Goal: Contribute content: Contribute content

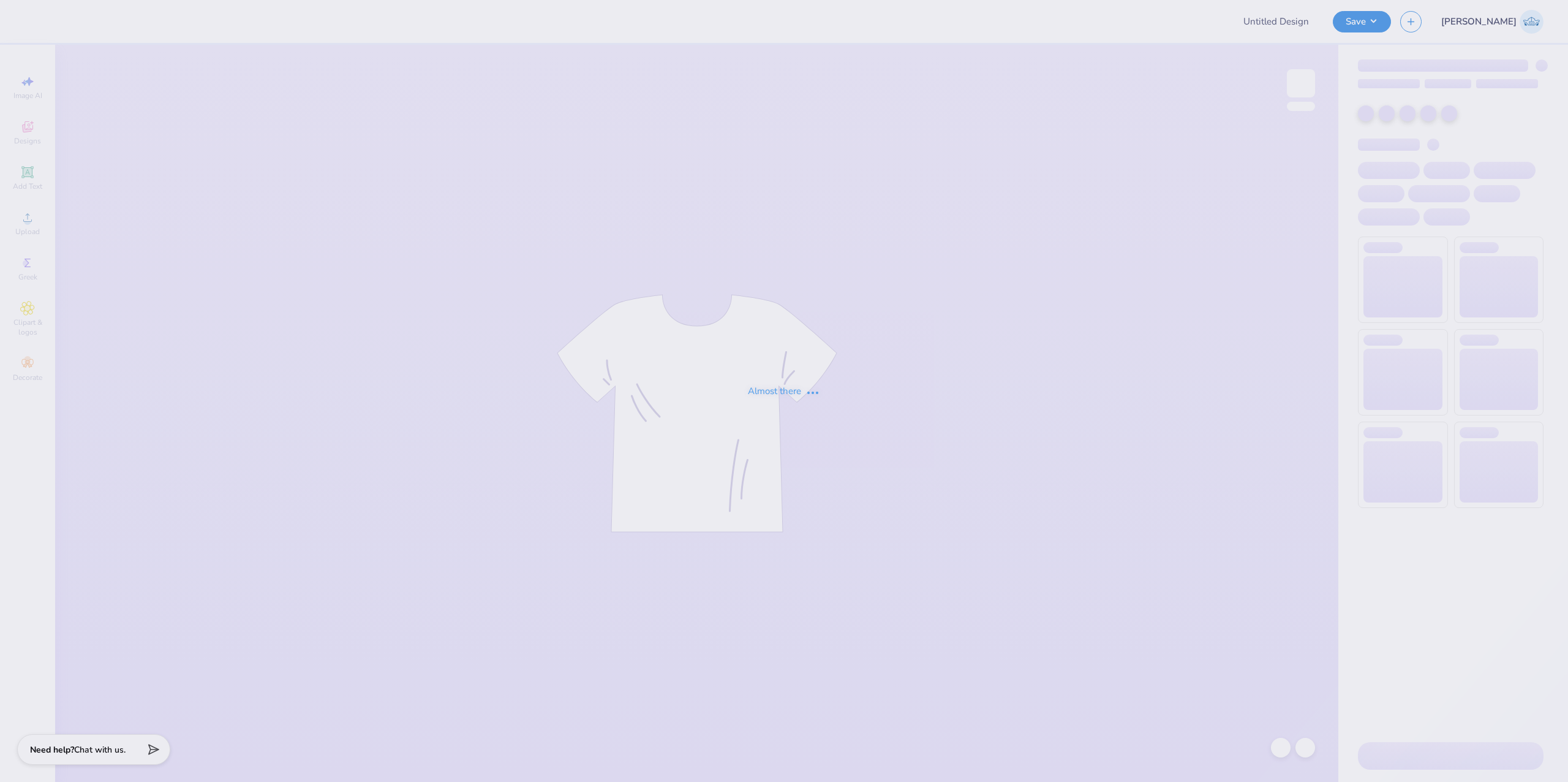
type input "Kappa Sigma Rush"
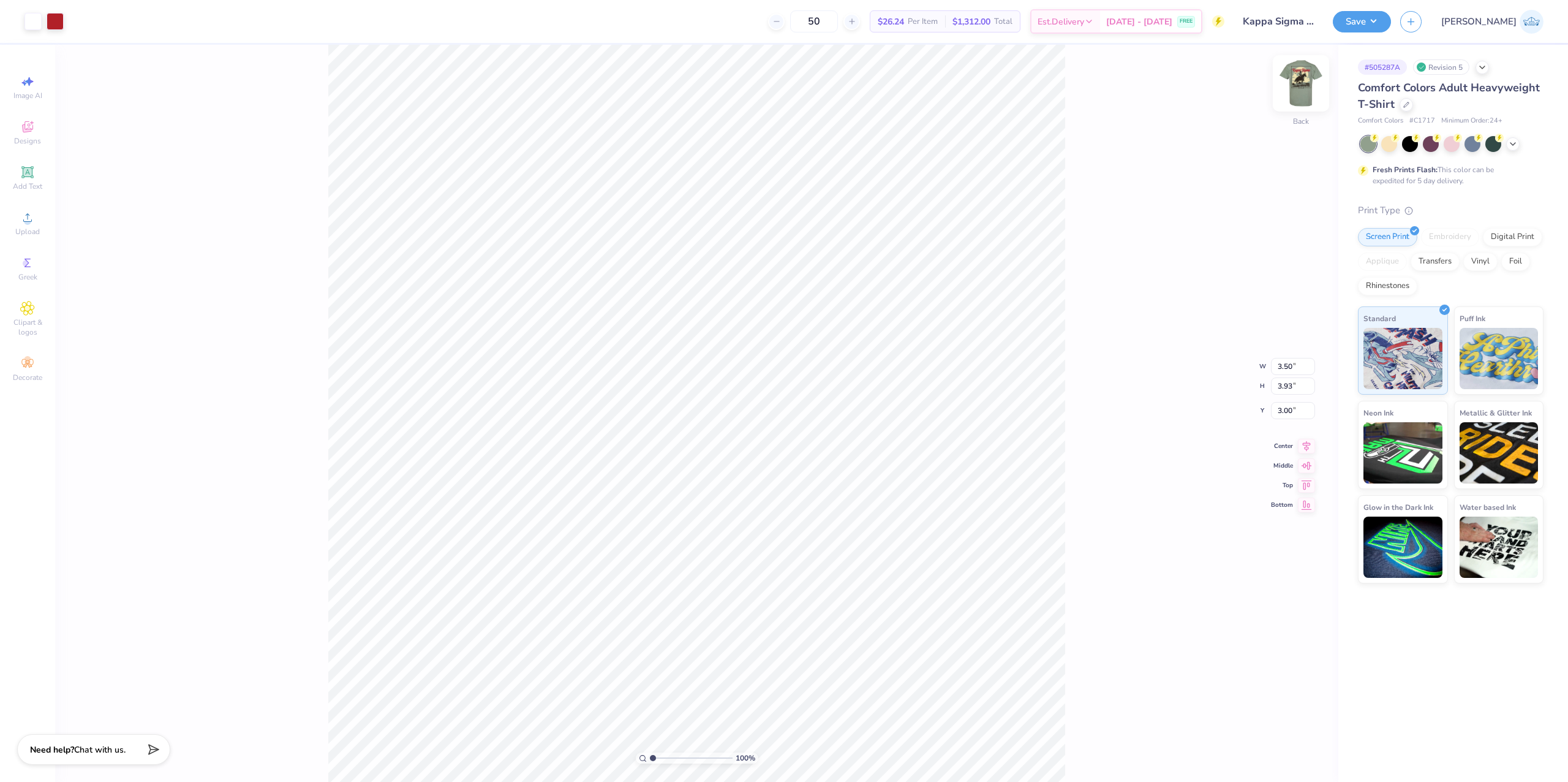
click at [1289, 91] on img at bounding box center [1301, 83] width 49 height 49
click at [1391, 13] on button "Save" at bounding box center [1362, 19] width 58 height 21
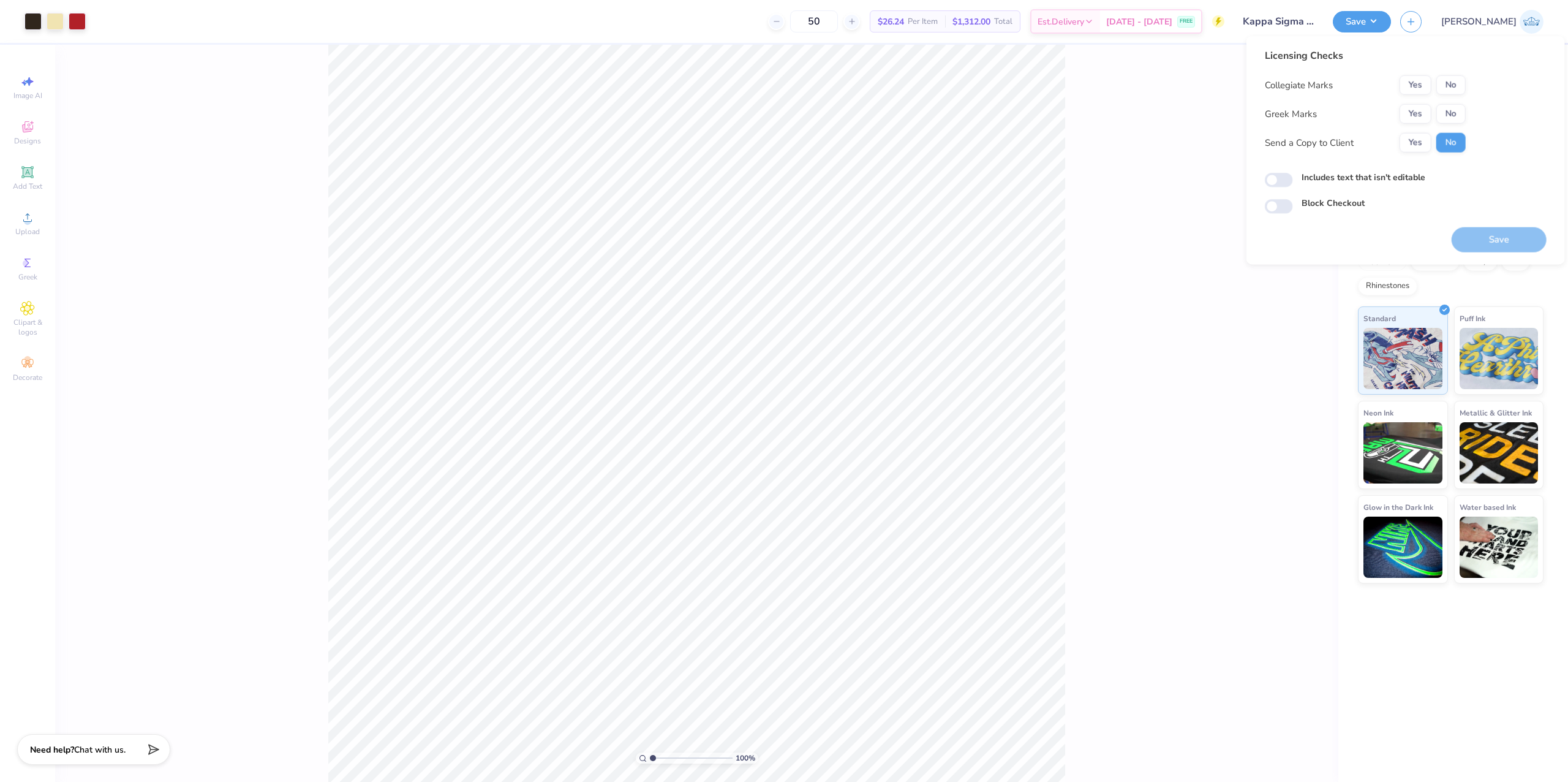
click at [1469, 78] on div "Licensing Checks Collegiate Marks Yes No Greek Marks Yes No Send a Copy to Clie…" at bounding box center [1405, 131] width 282 height 166
click at [1464, 91] on button "No" at bounding box center [1451, 85] width 29 height 19
click at [1427, 109] on button "Yes" at bounding box center [1415, 113] width 32 height 19
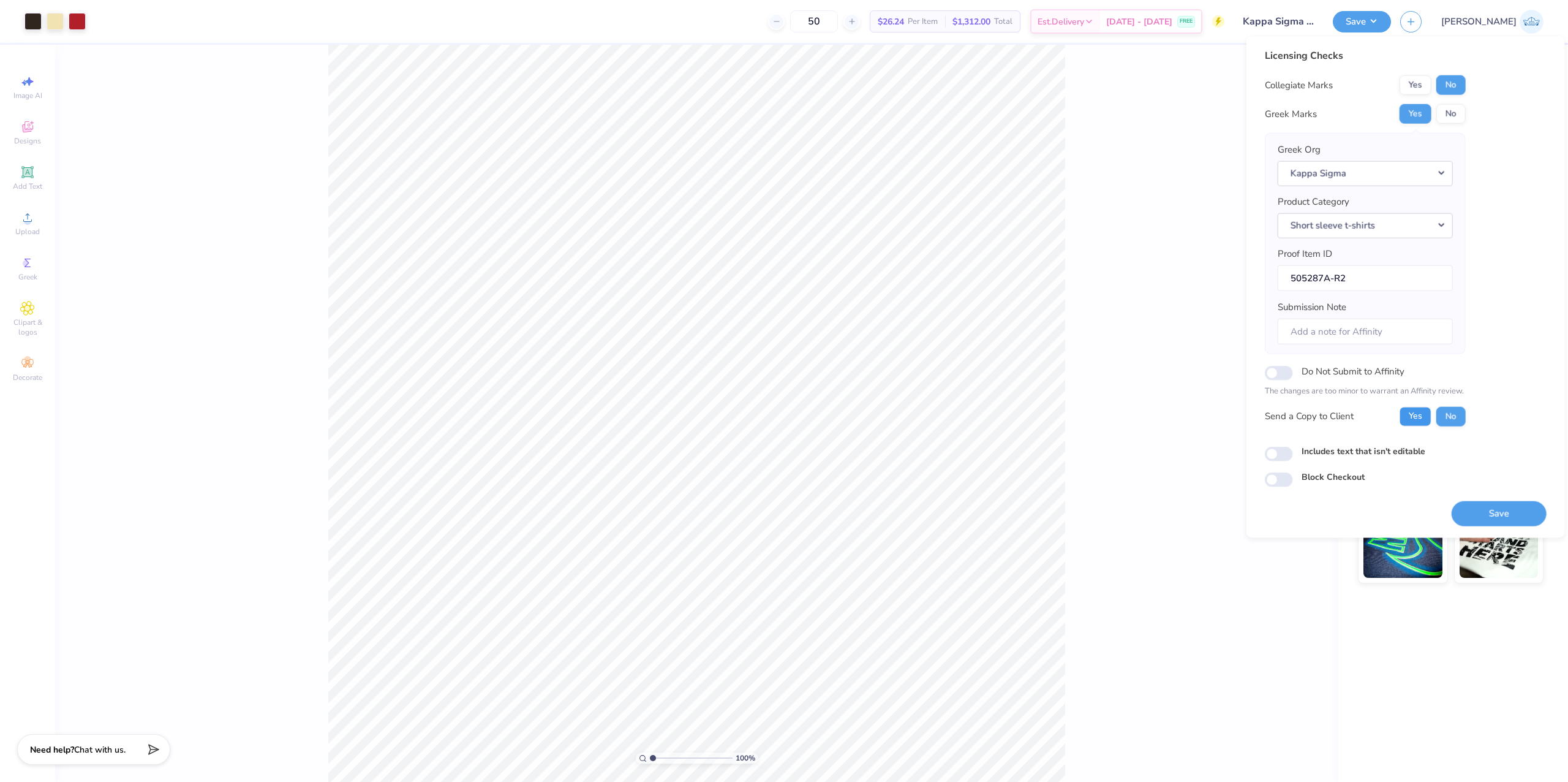
click at [1413, 408] on button "Yes" at bounding box center [1415, 416] width 32 height 19
click at [1350, 331] on input "Submission Note" at bounding box center [1365, 330] width 175 height 26
type input "The bottom letters is an official tagline of Kappa Sigma"
click at [1320, 333] on input "The bottom letters is an official tagline of Kappa Sigma" at bounding box center [1365, 330] width 175 height 26
click at [1281, 460] on input "Includes text that isn't editable" at bounding box center [1278, 453] width 28 height 15
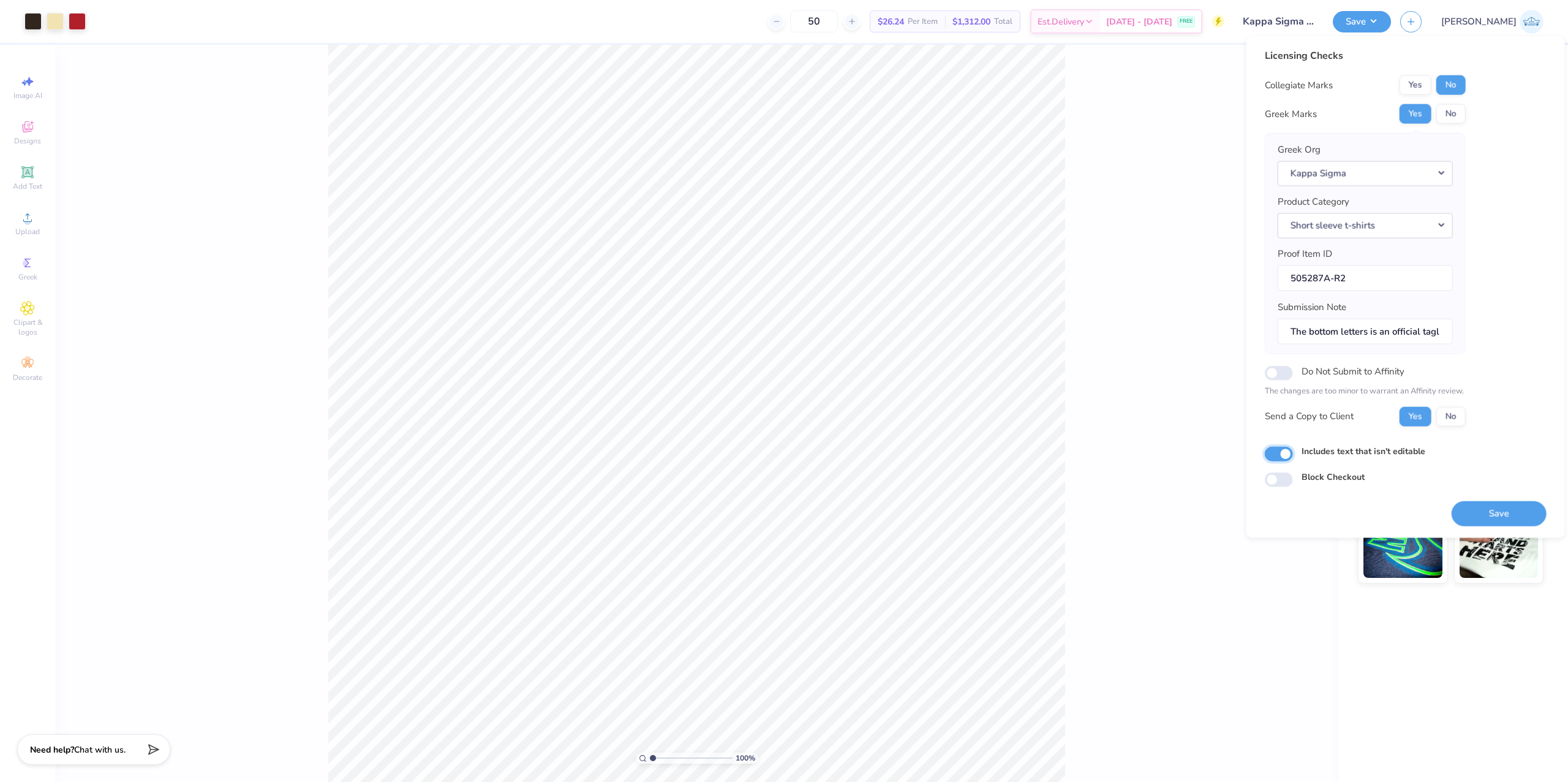
checkbox input "true"
click at [1505, 516] on button "Save" at bounding box center [1498, 514] width 95 height 25
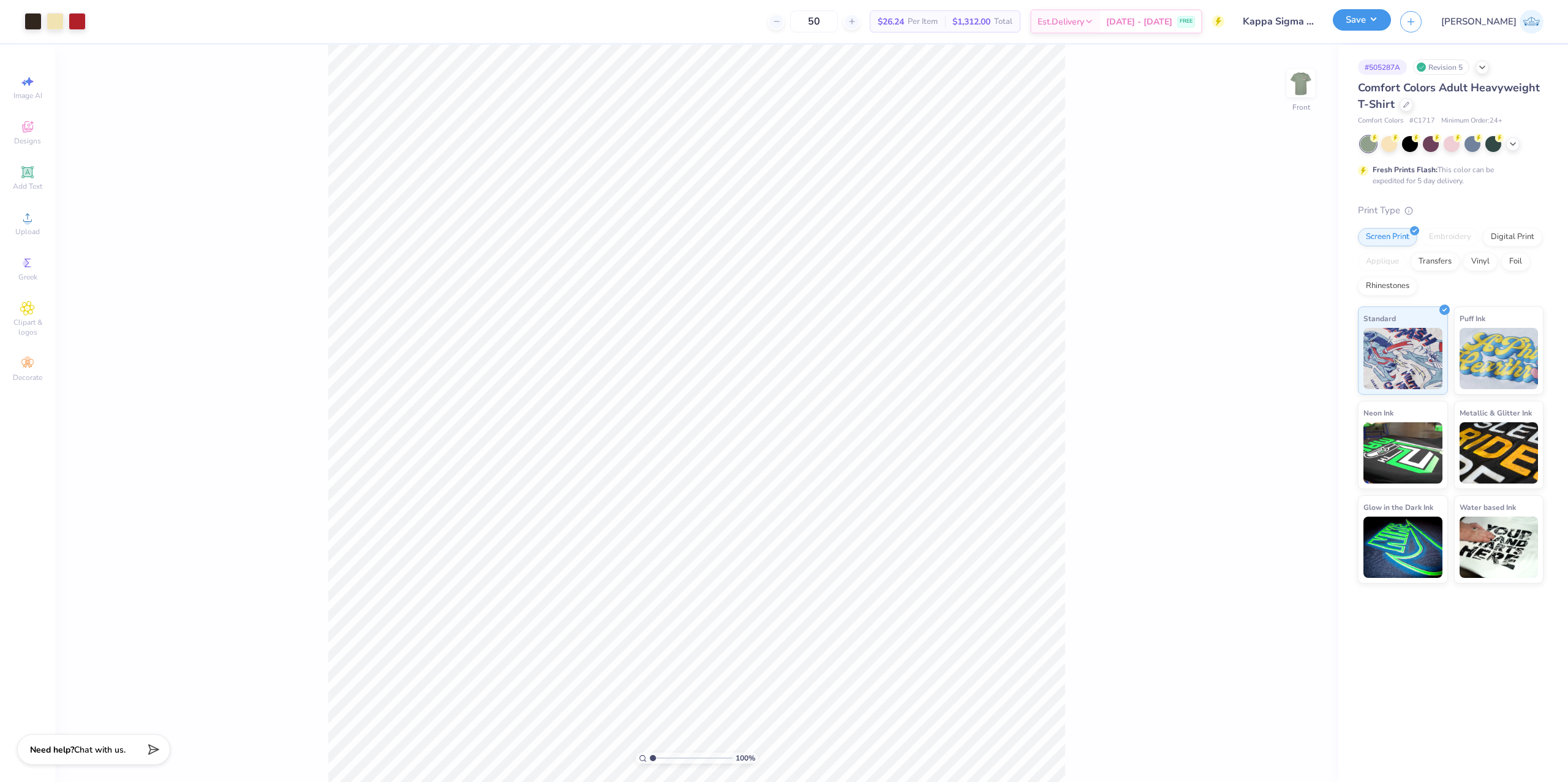
click at [1391, 20] on button "Save" at bounding box center [1362, 19] width 58 height 21
